Goal: Transaction & Acquisition: Obtain resource

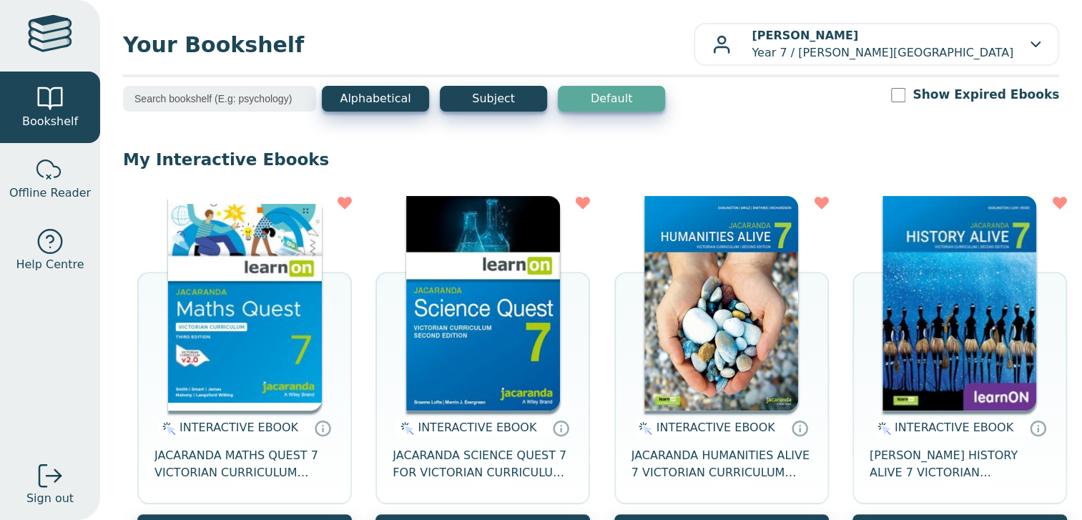
click at [246, 213] on img at bounding box center [245, 303] width 154 height 215
click at [450, 281] on img at bounding box center [483, 303] width 154 height 215
